Goal: Transaction & Acquisition: Book appointment/travel/reservation

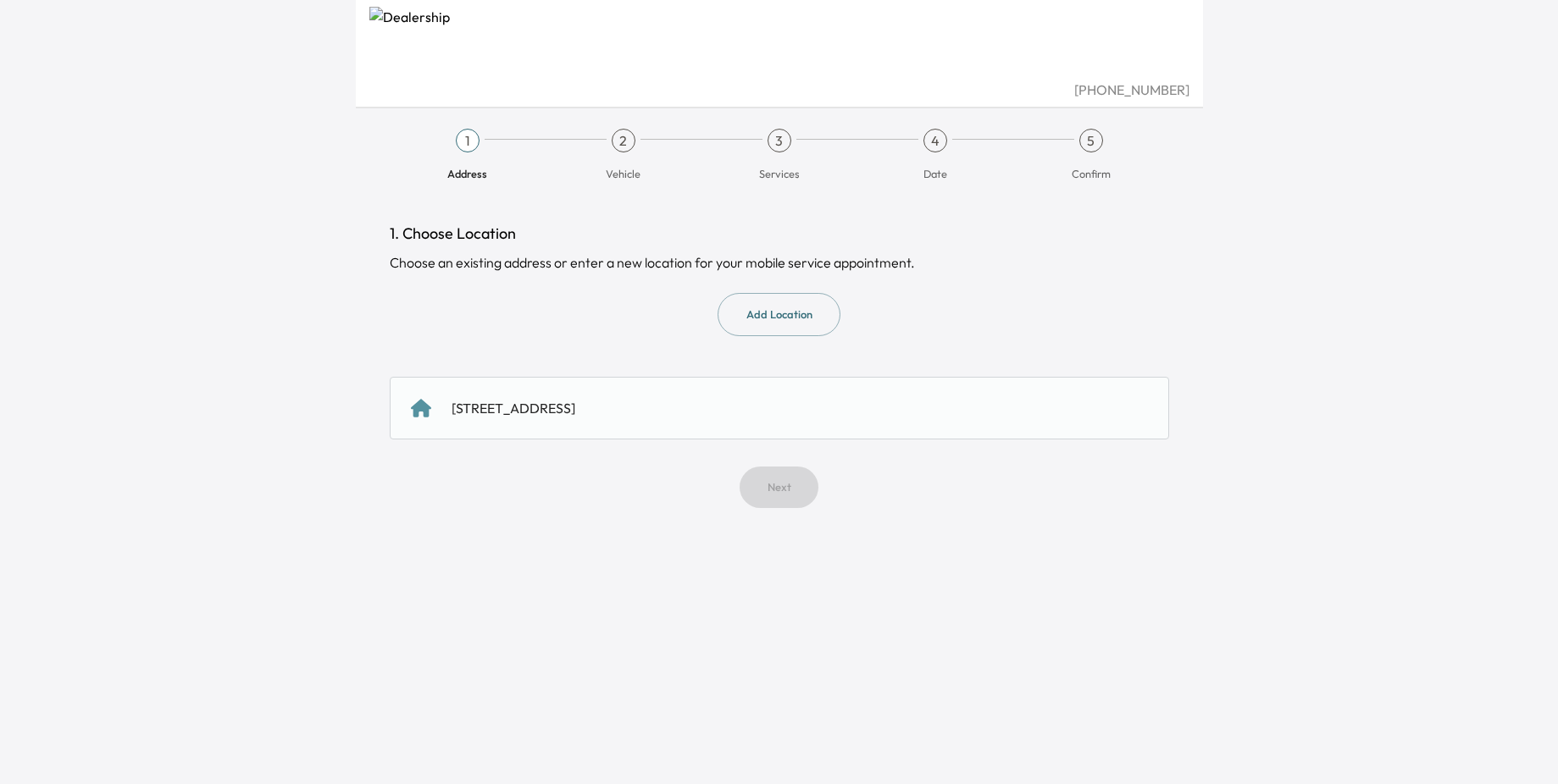
click at [575, 417] on div "[STREET_ADDRESS]" at bounding box center [514, 407] width 123 height 20
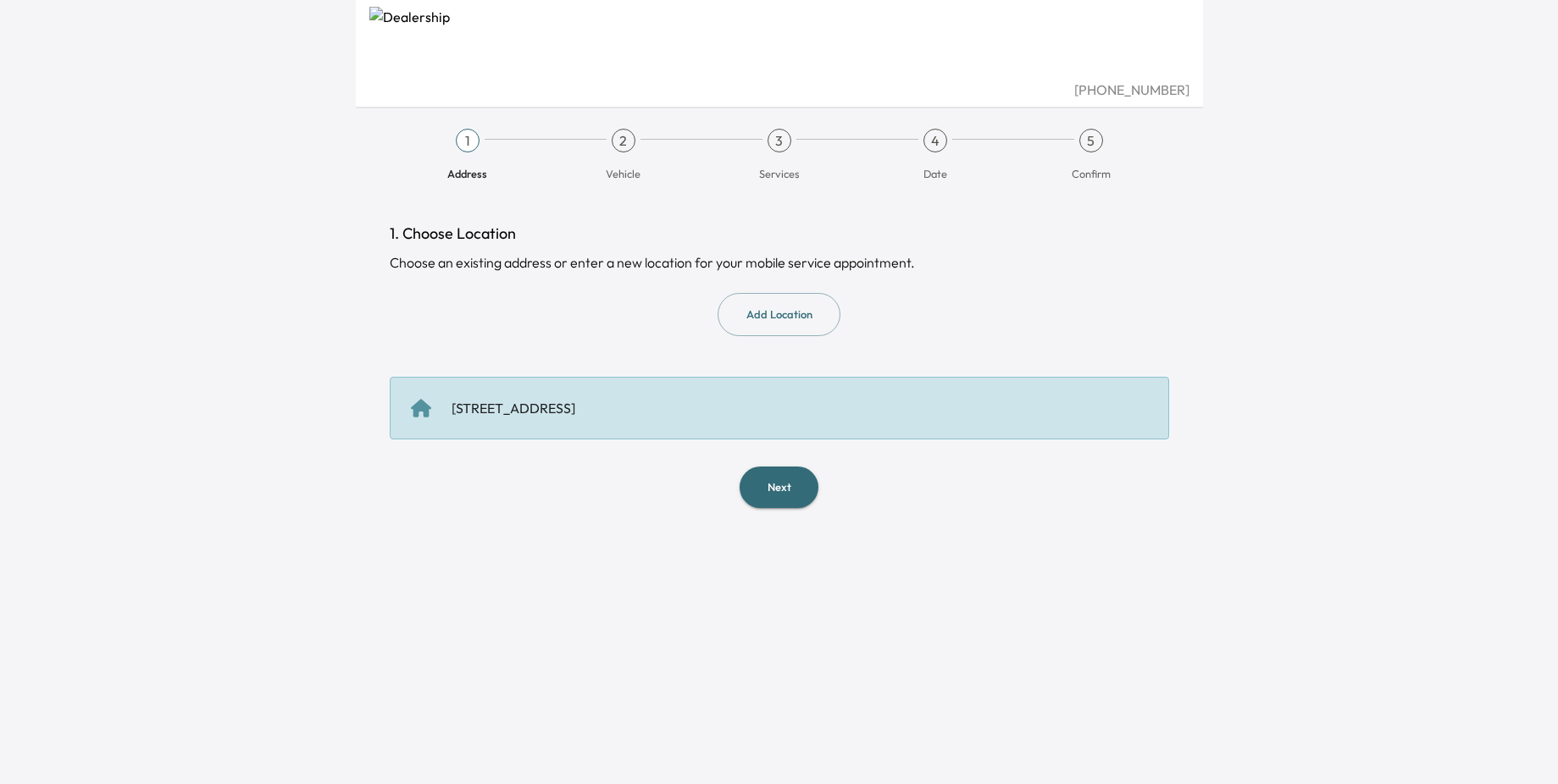
click at [779, 481] on button "Next" at bounding box center [779, 486] width 79 height 41
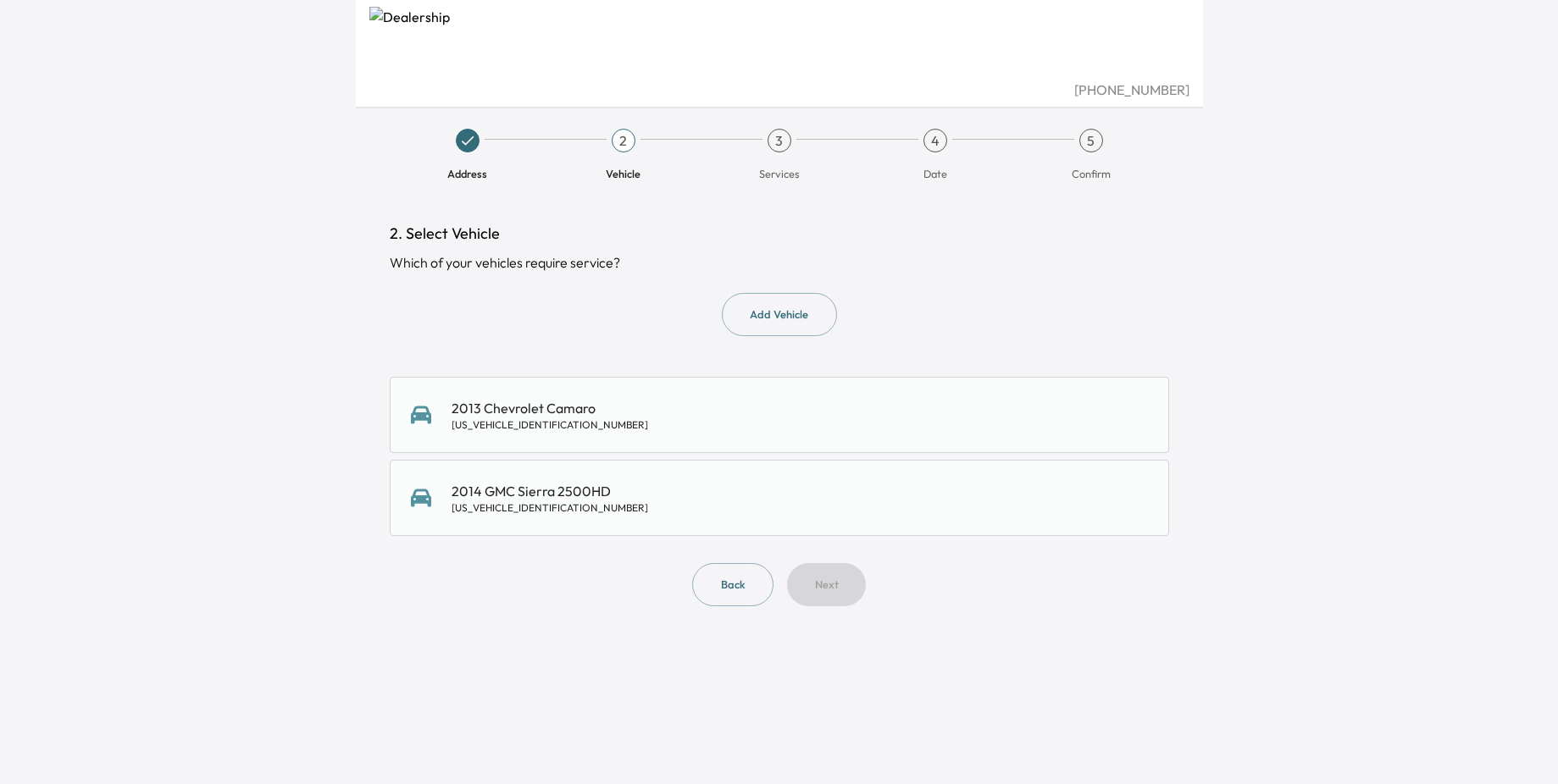
click at [538, 417] on div "2013 Chevrolet Camaro [US_VEHICLE_IDENTIFICATION_NUMBER]" at bounding box center [550, 414] width 197 height 34
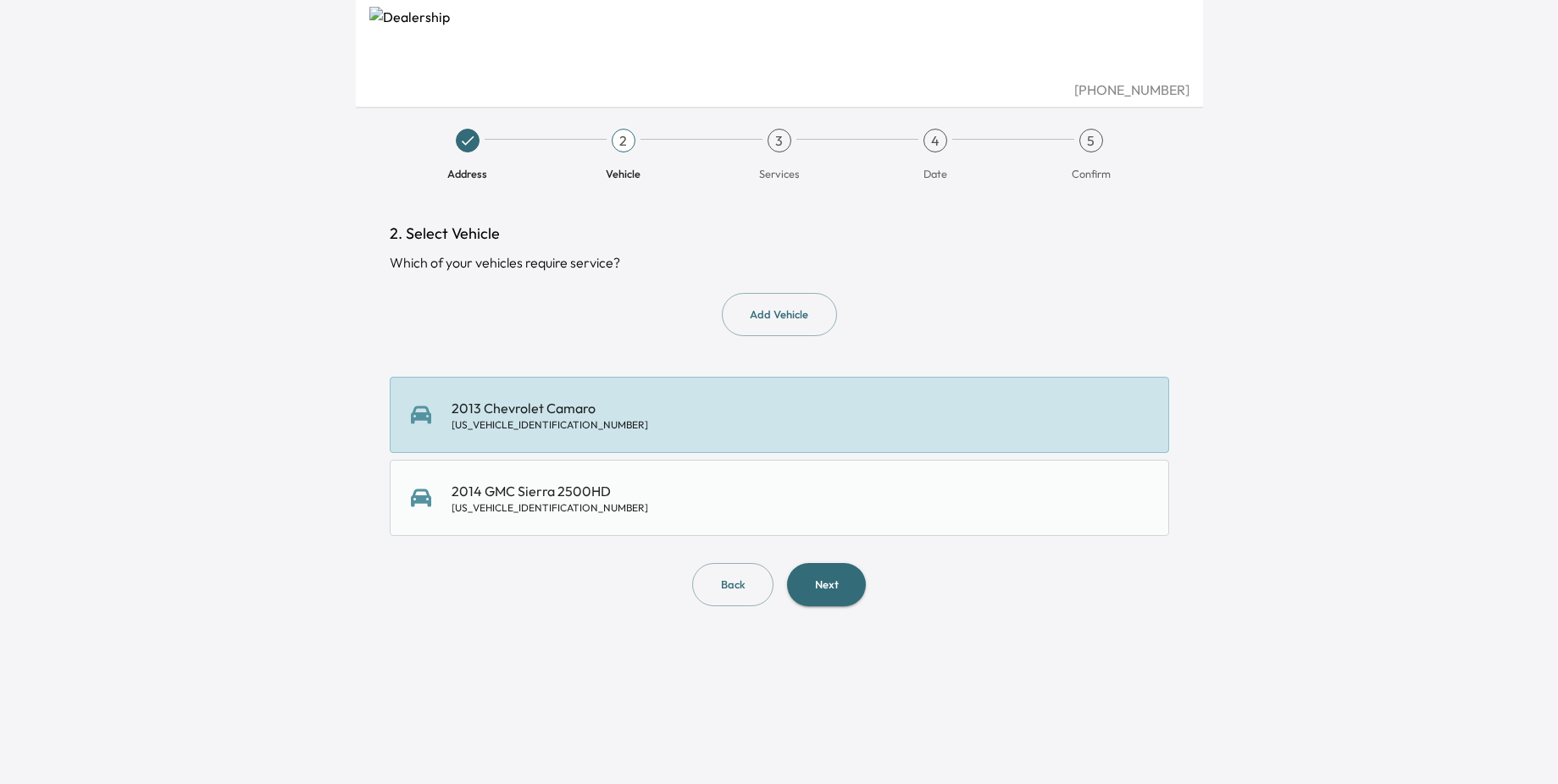
click at [845, 583] on button "Next" at bounding box center [827, 585] width 79 height 43
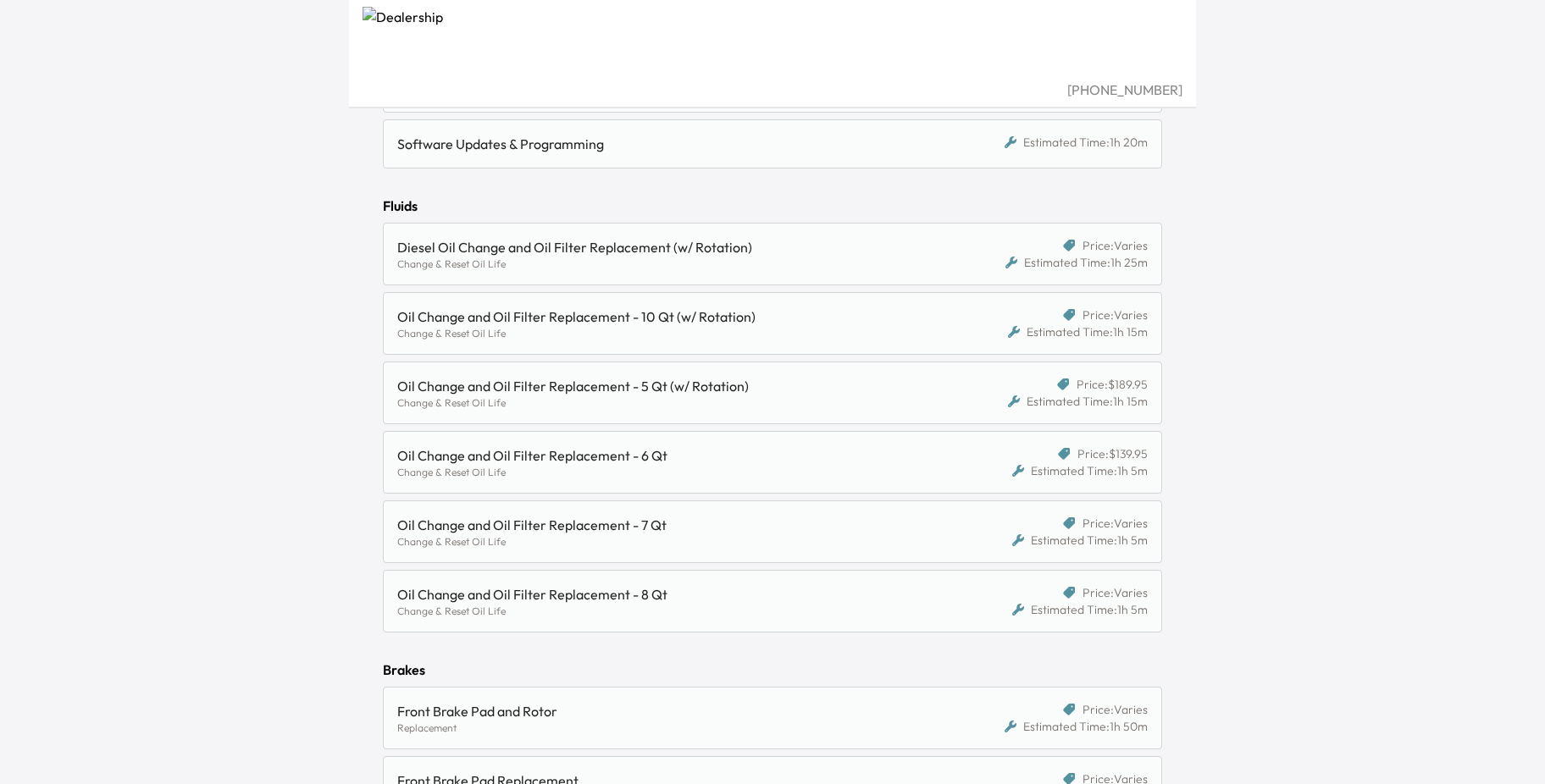
scroll to position [595, 0]
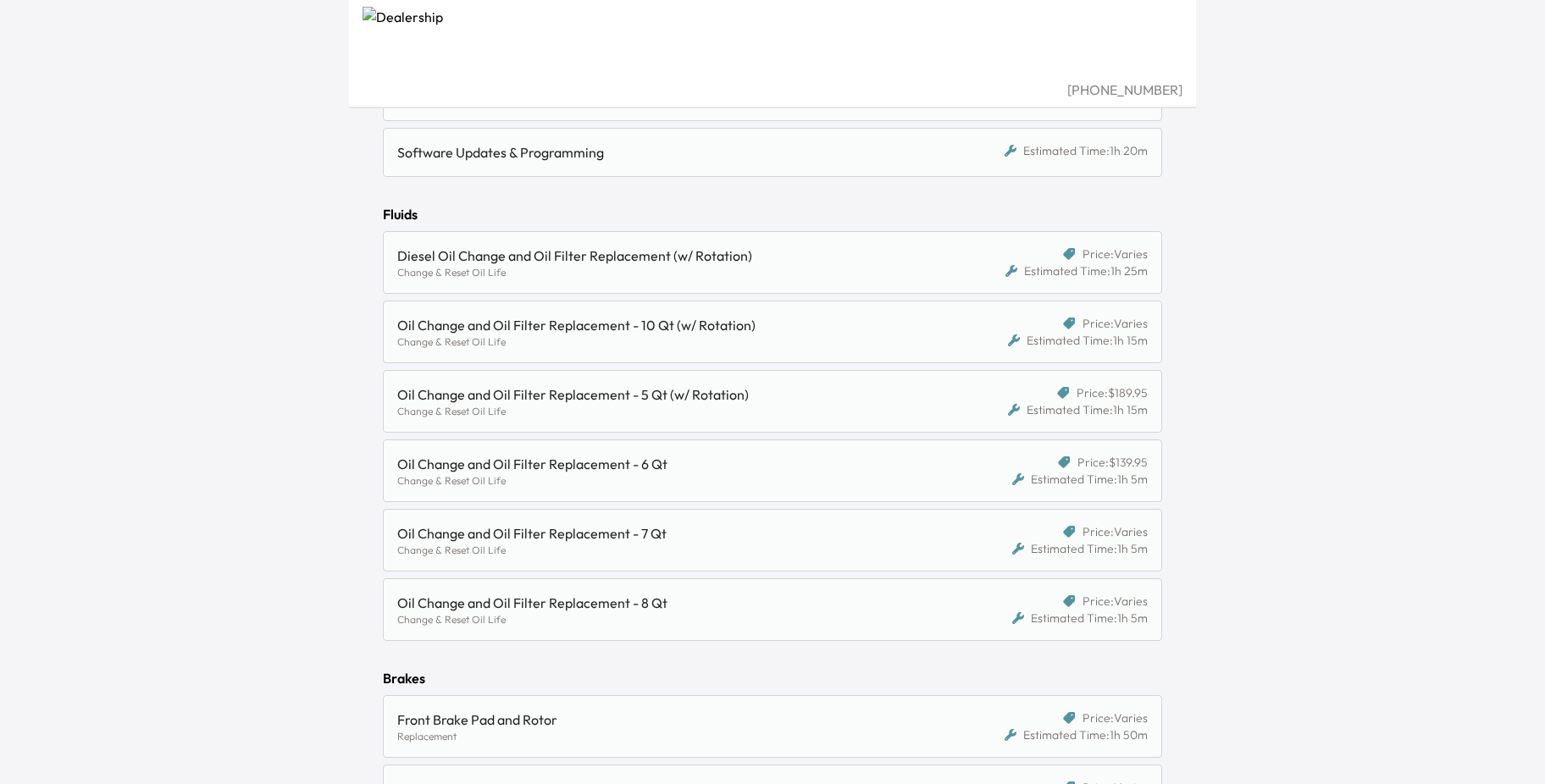
click at [624, 271] on div "Change & Reset Oil Life" at bounding box center [671, 273] width 550 height 13
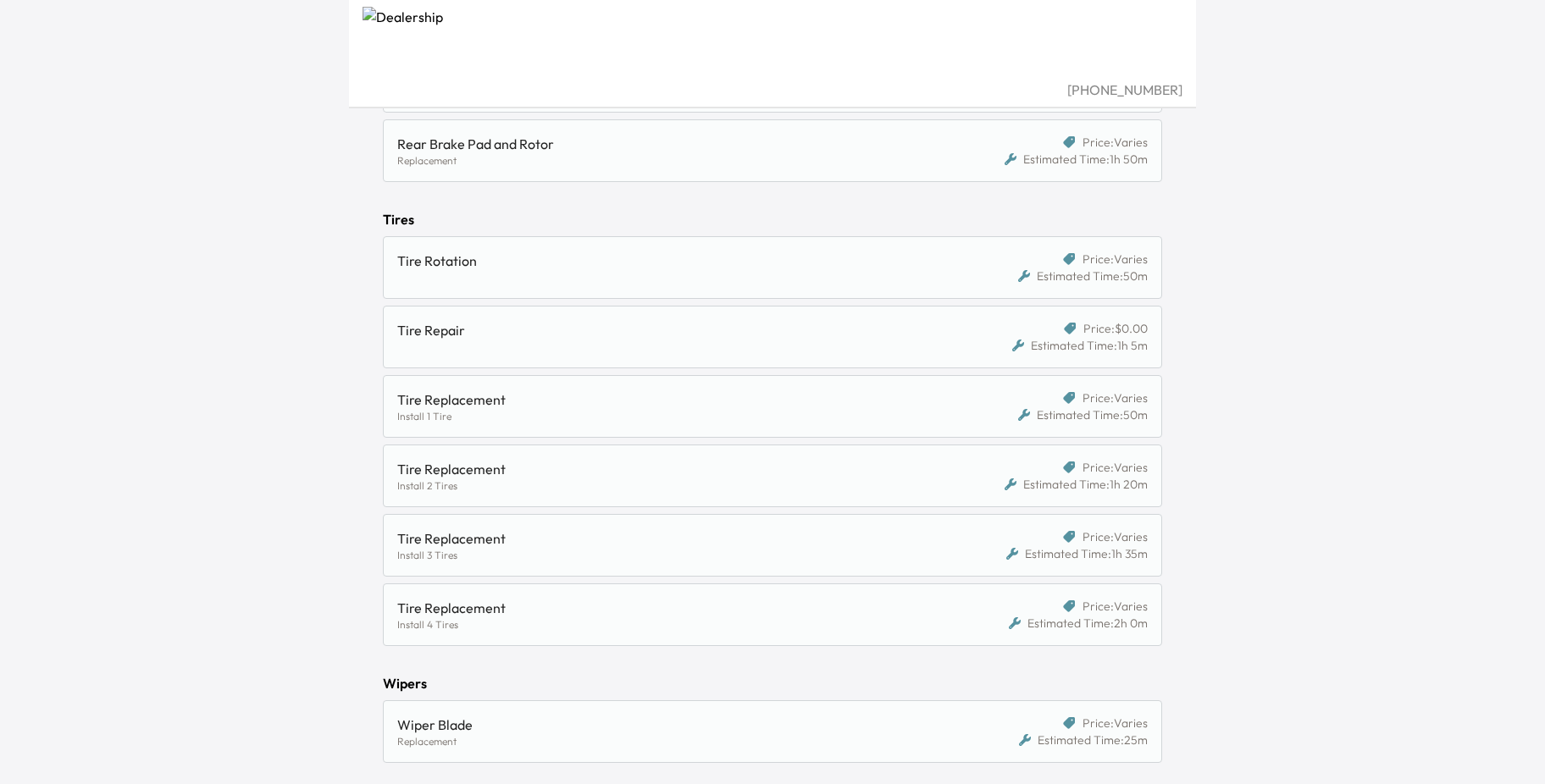
scroll to position [1573, 0]
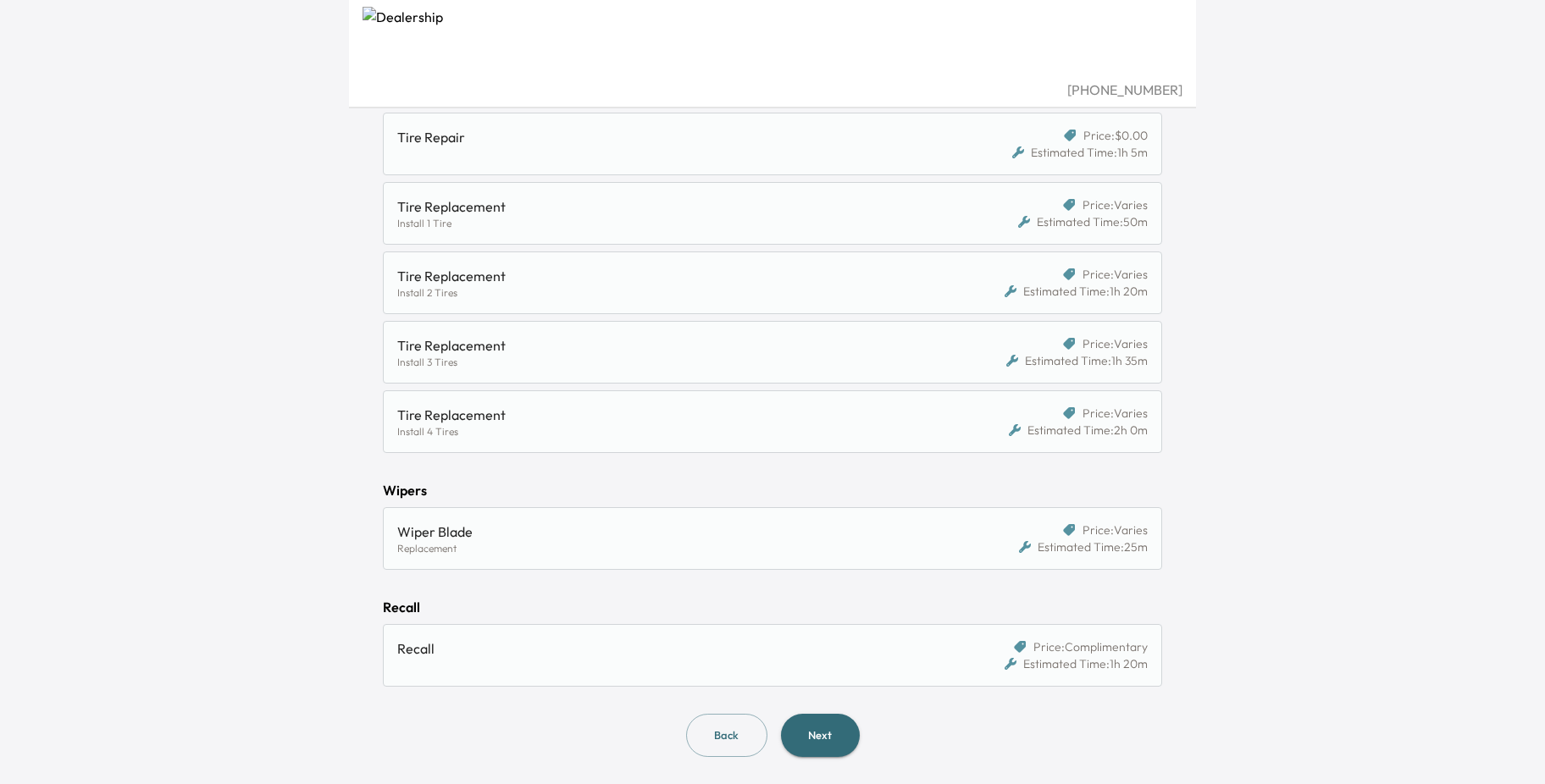
click at [838, 738] on button "Next" at bounding box center [821, 735] width 79 height 43
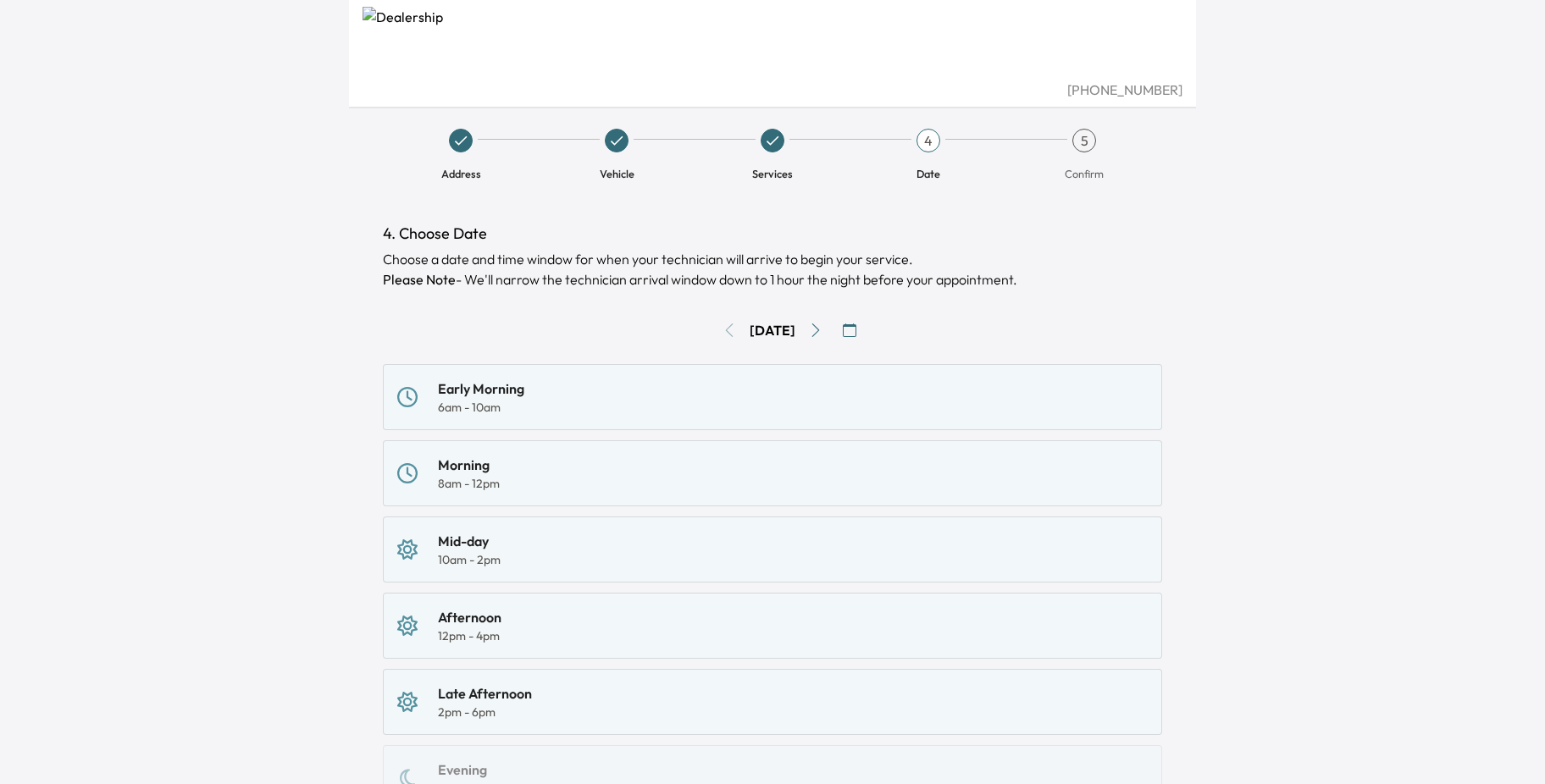
click at [529, 707] on div "2pm - 6pm" at bounding box center [485, 713] width 94 height 17
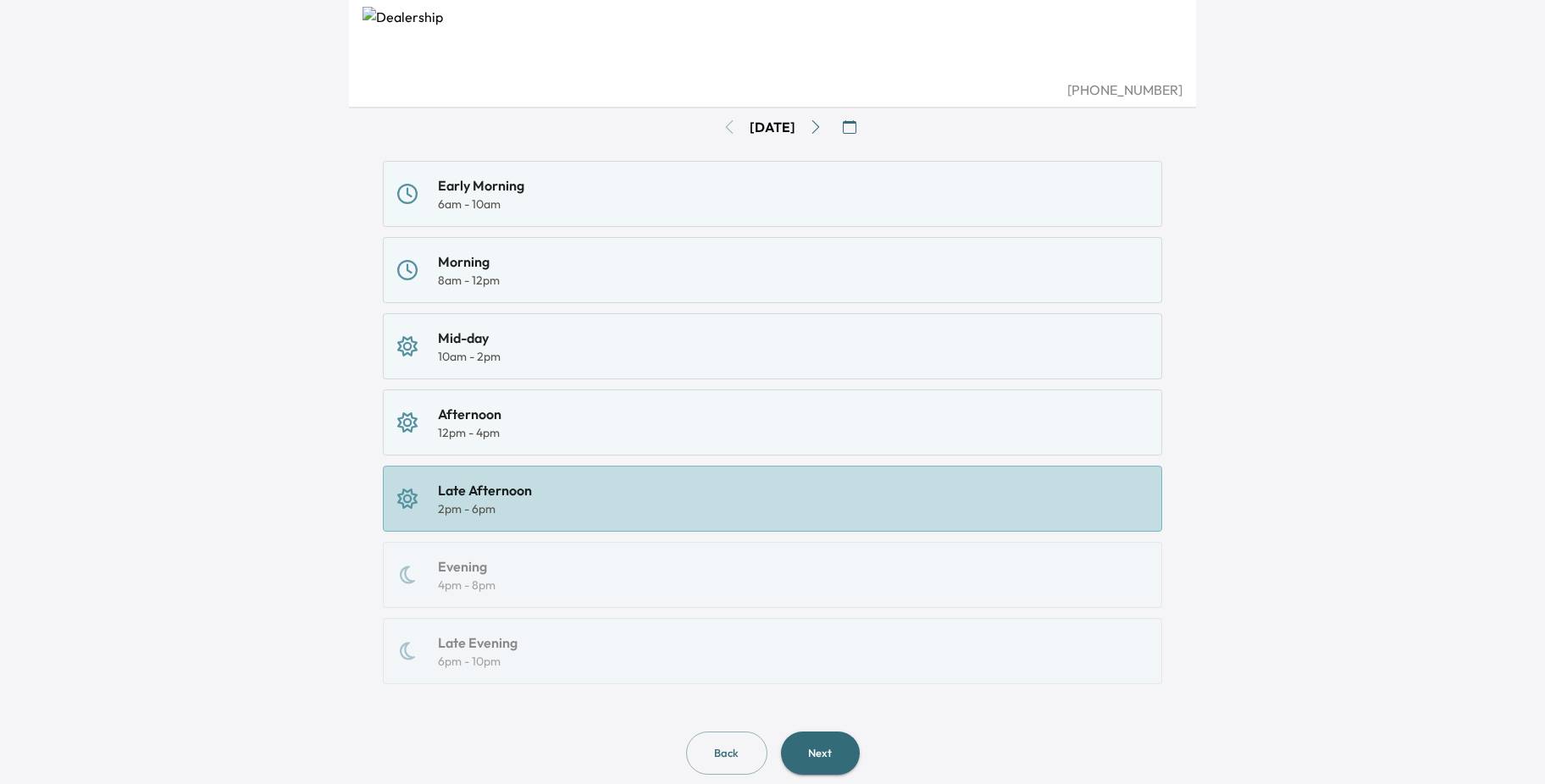
scroll to position [248, 0]
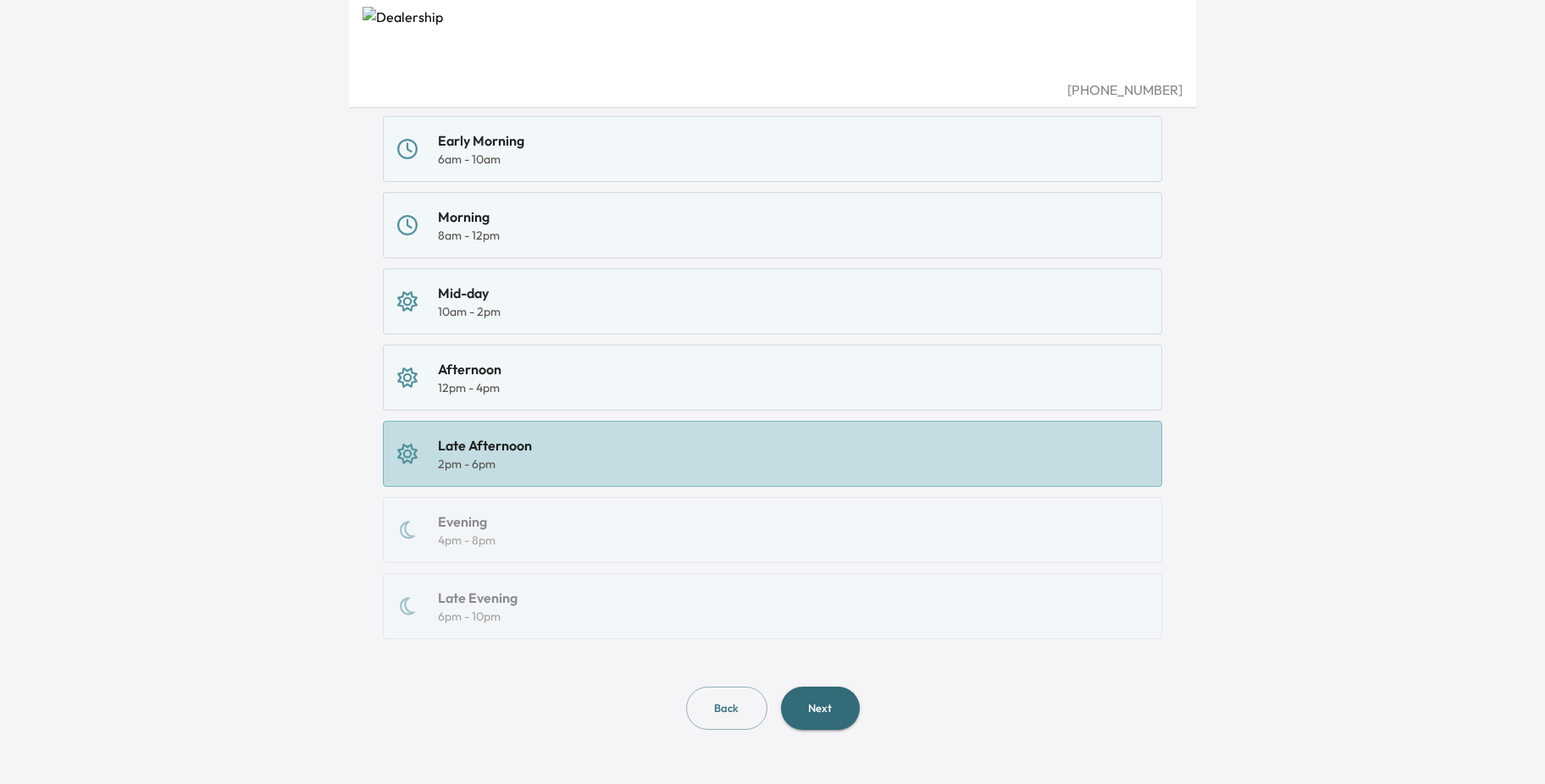
click at [820, 709] on button "Next" at bounding box center [821, 708] width 79 height 43
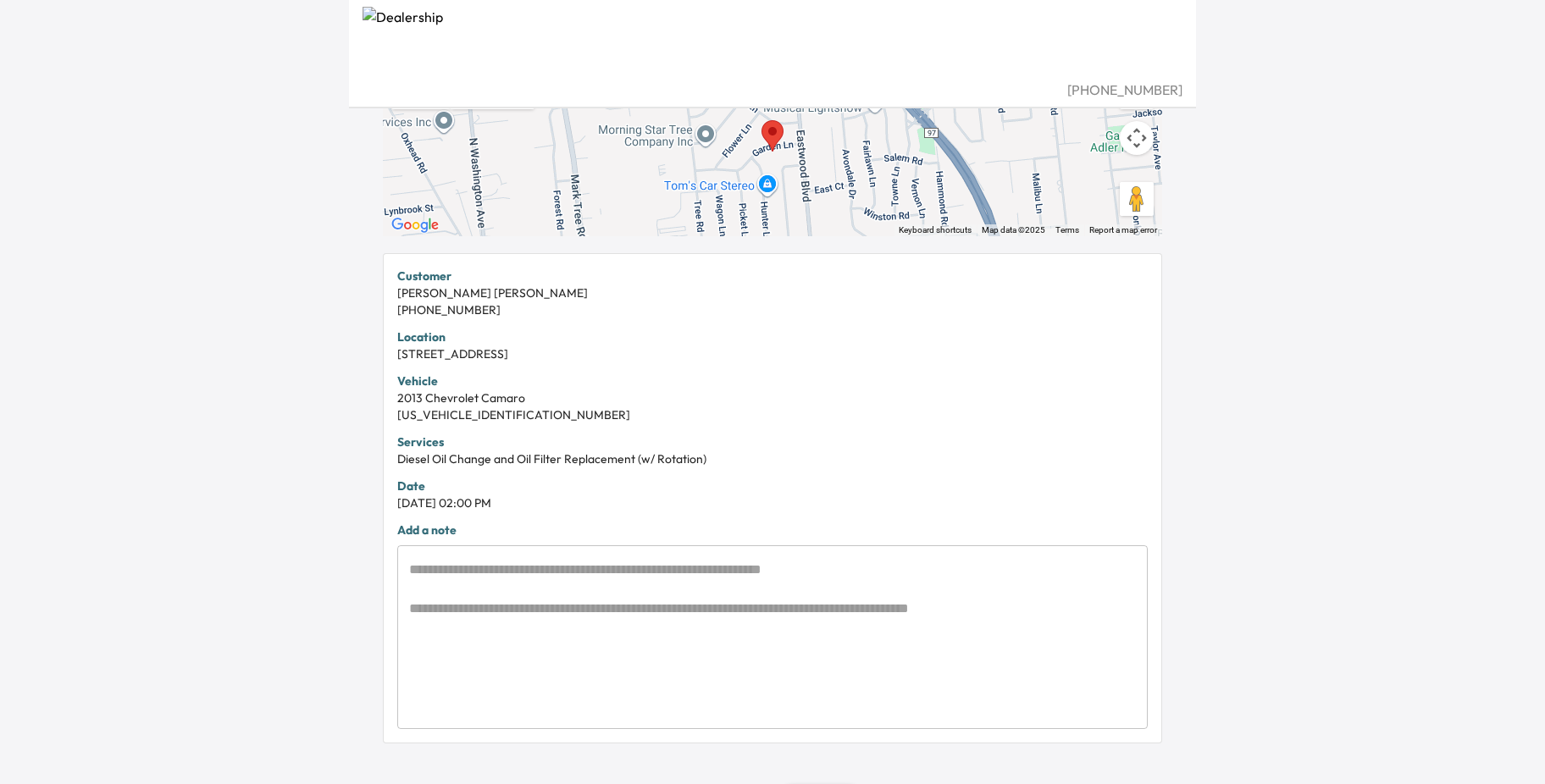
scroll to position [232, 0]
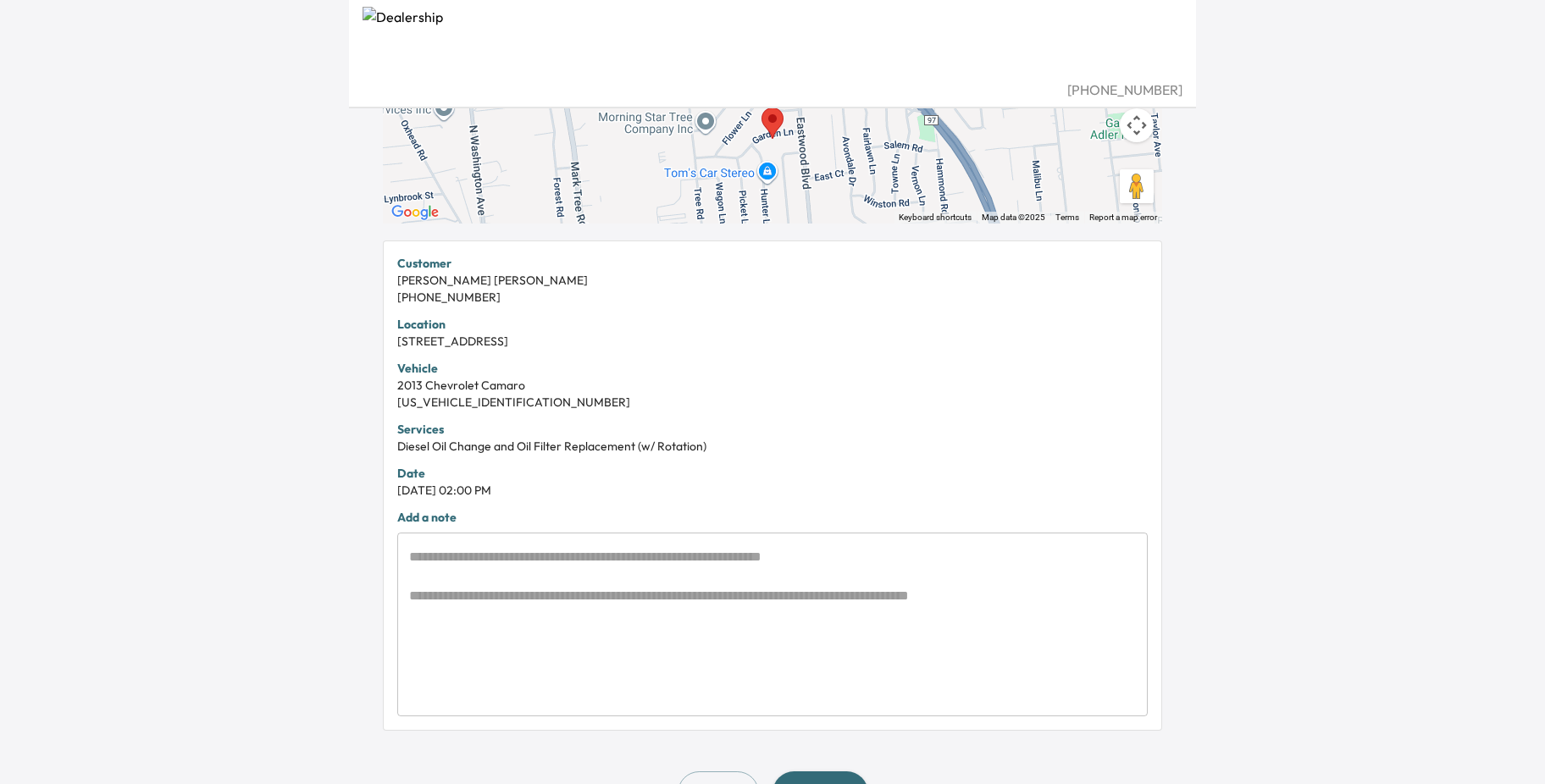
click at [577, 574] on textarea at bounding box center [772, 625] width 726 height 156
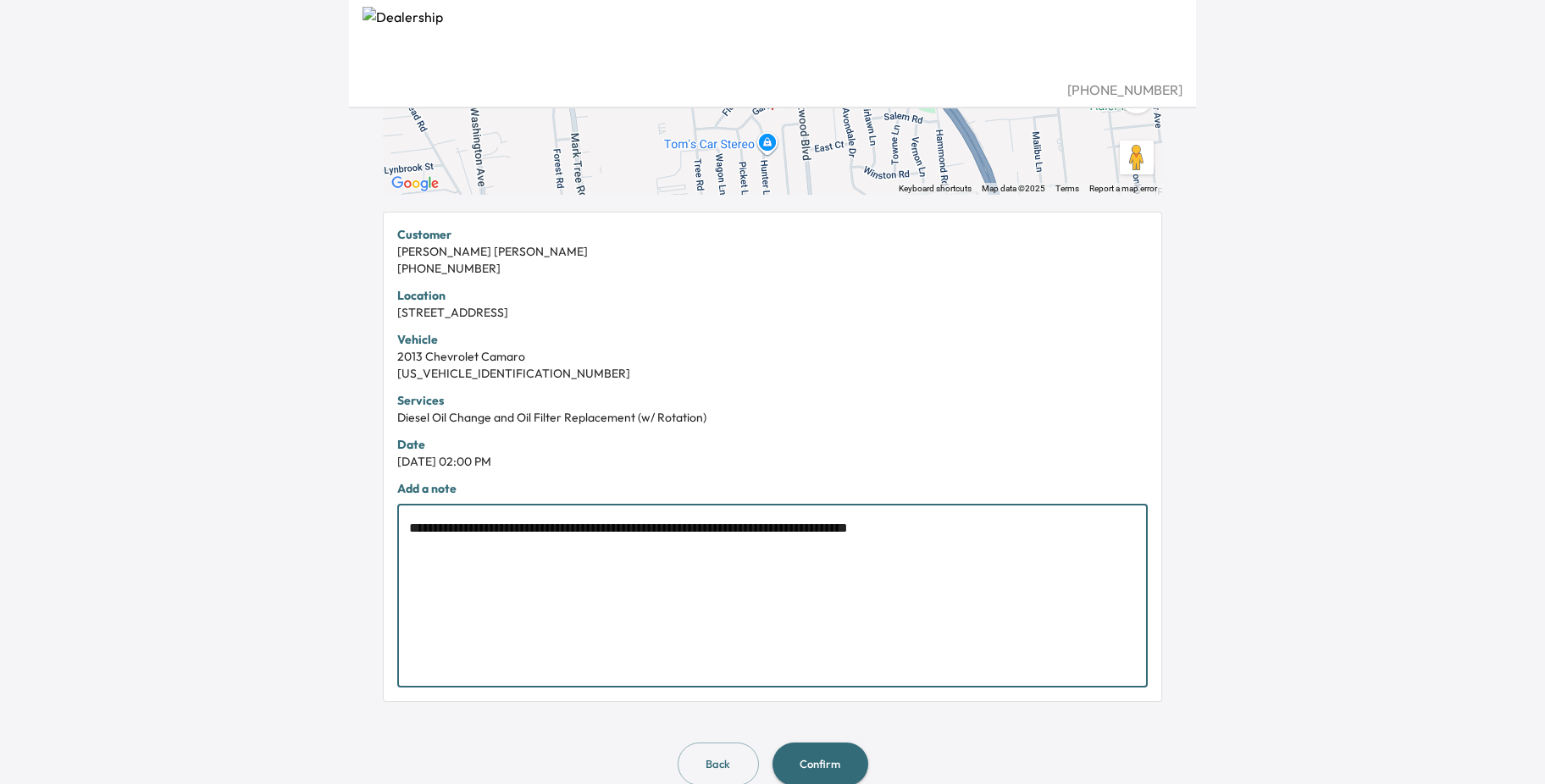
scroll to position [290, 0]
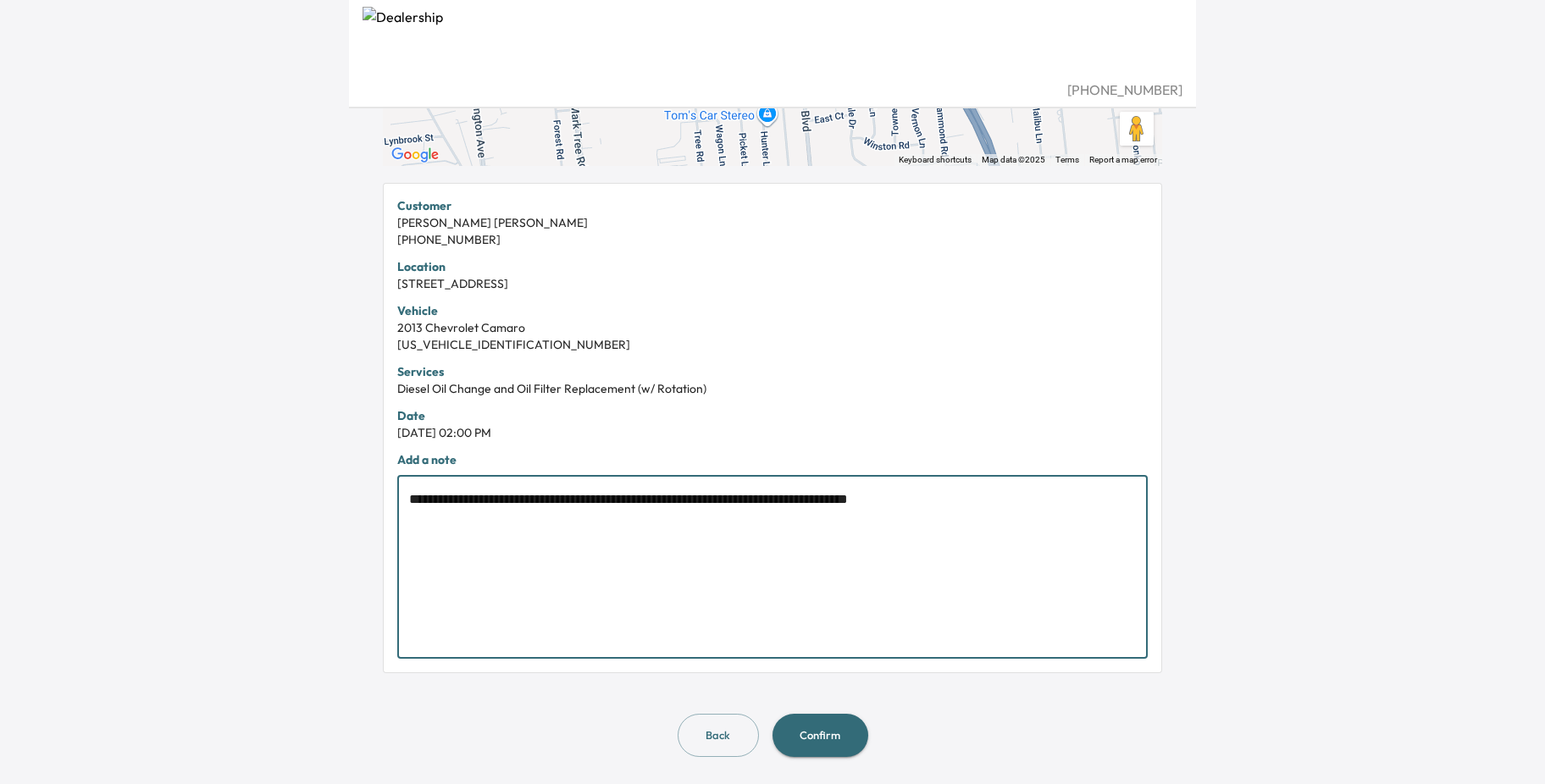
type textarea "**********"
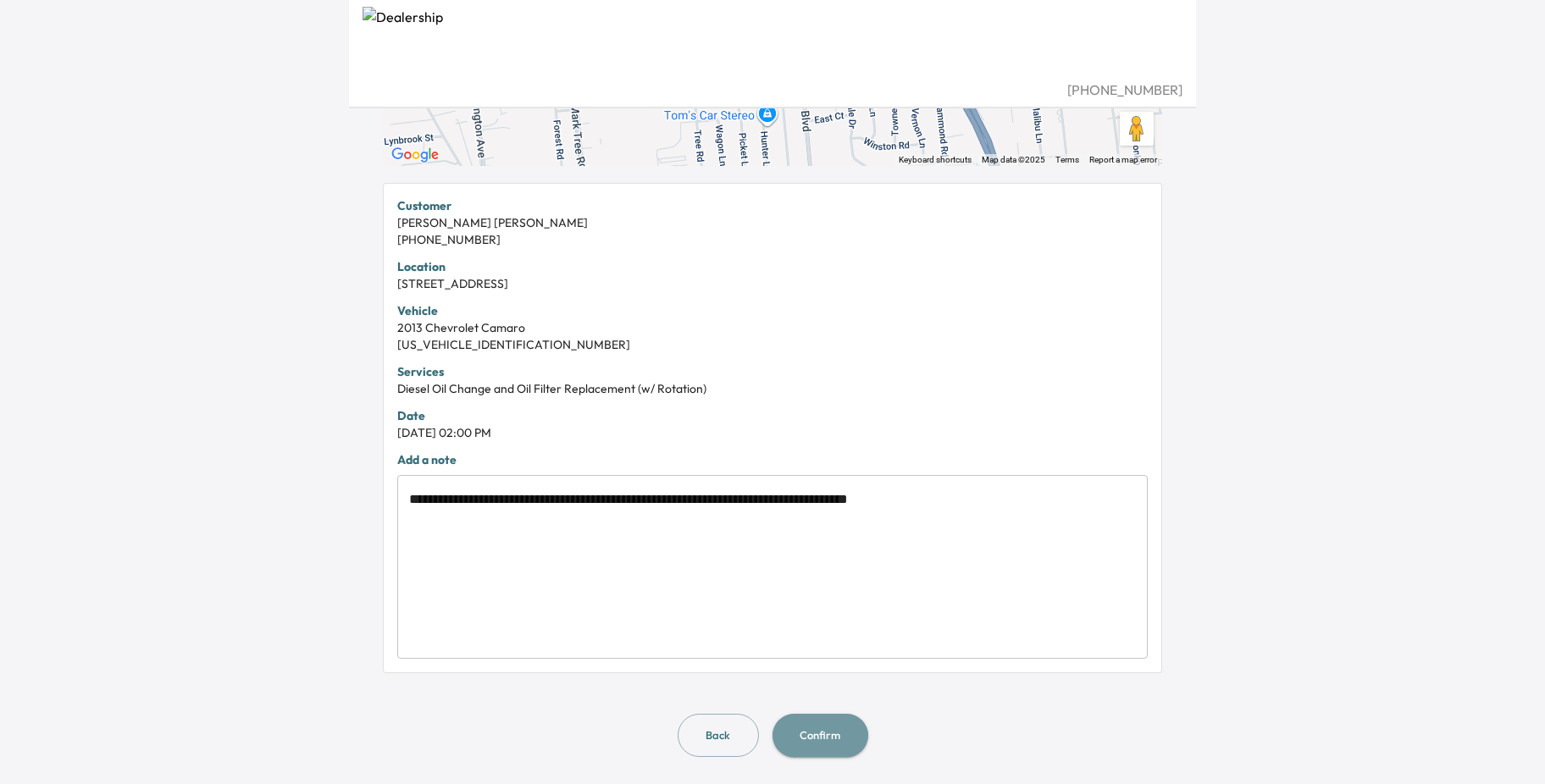
click at [828, 727] on button "Confirm" at bounding box center [820, 735] width 95 height 43
